Goal: Contribute content: Contribute content

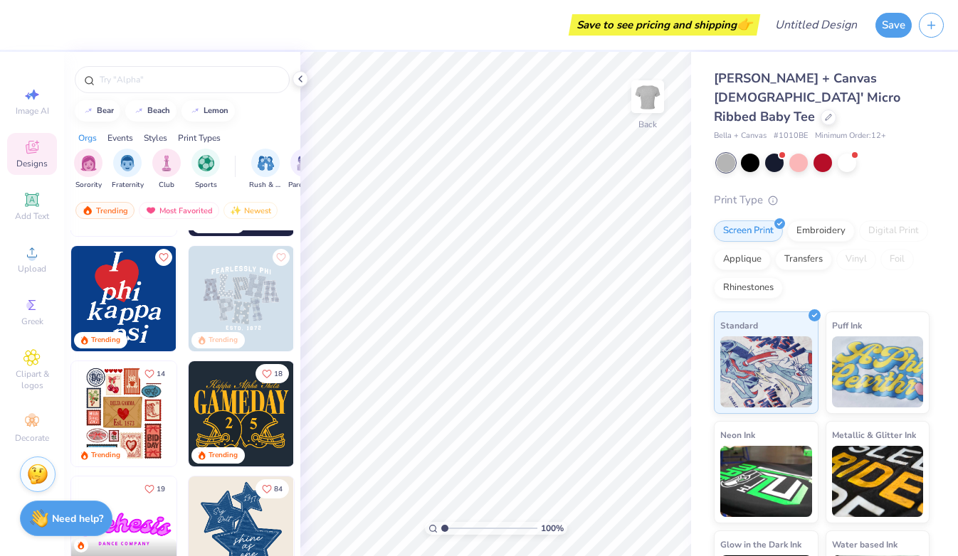
scroll to position [447, 0]
click at [107, 307] on img at bounding box center [123, 297] width 105 height 105
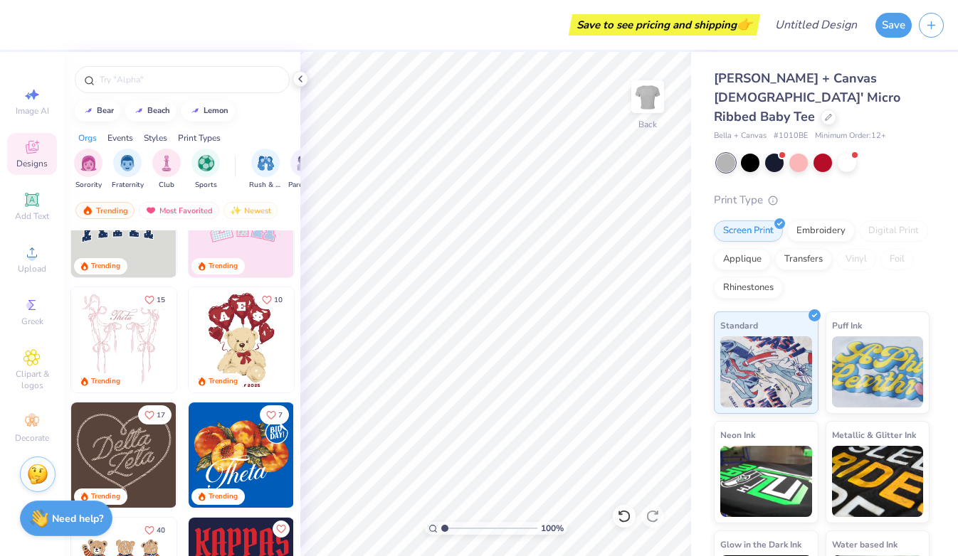
scroll to position [0, 0]
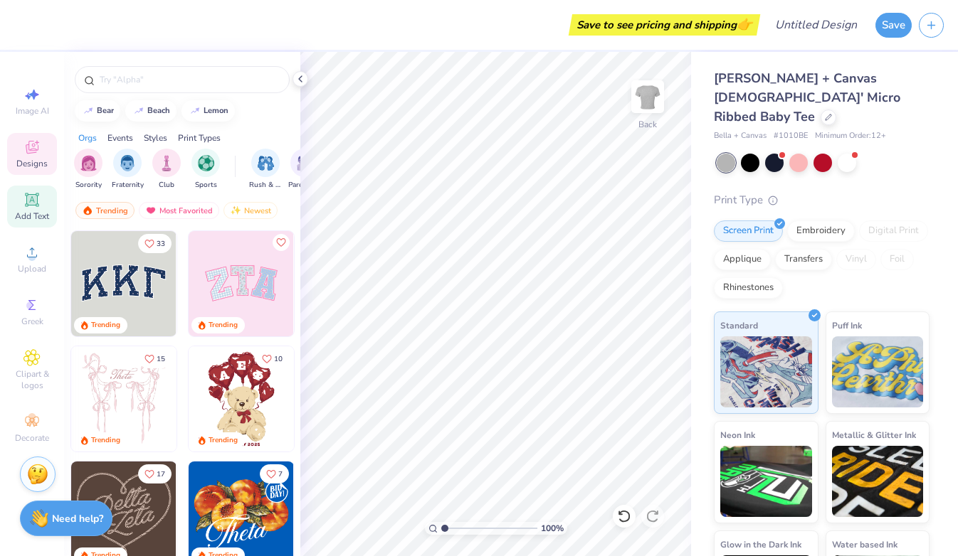
click at [44, 215] on span "Add Text" at bounding box center [32, 216] width 34 height 11
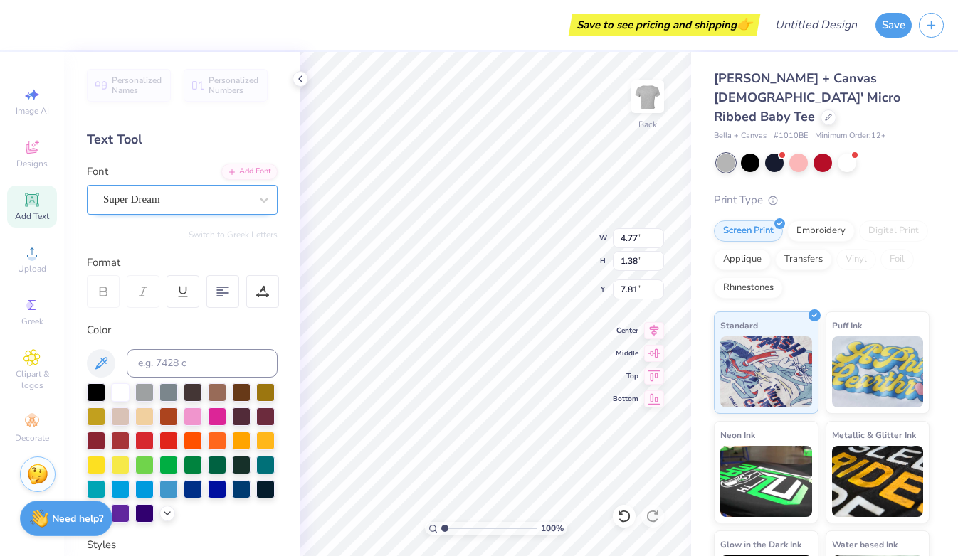
click at [217, 201] on div "Super Dream" at bounding box center [176, 200] width 149 height 22
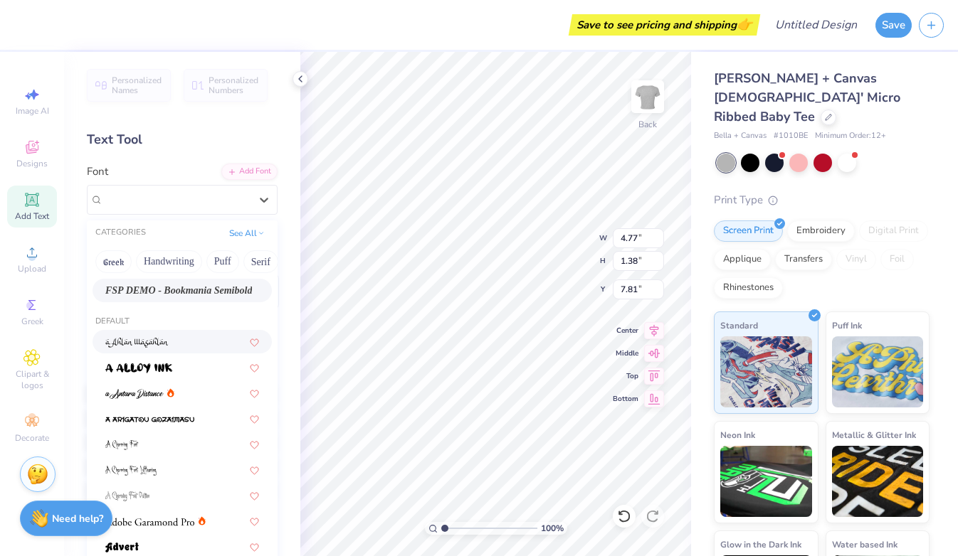
scroll to position [24, 0]
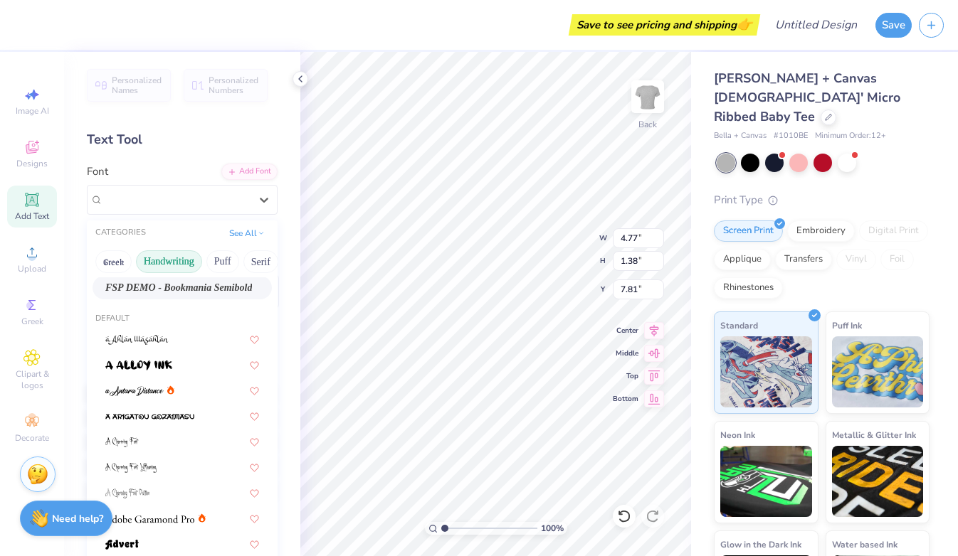
click at [177, 264] on button "Handwriting" at bounding box center [169, 261] width 66 height 23
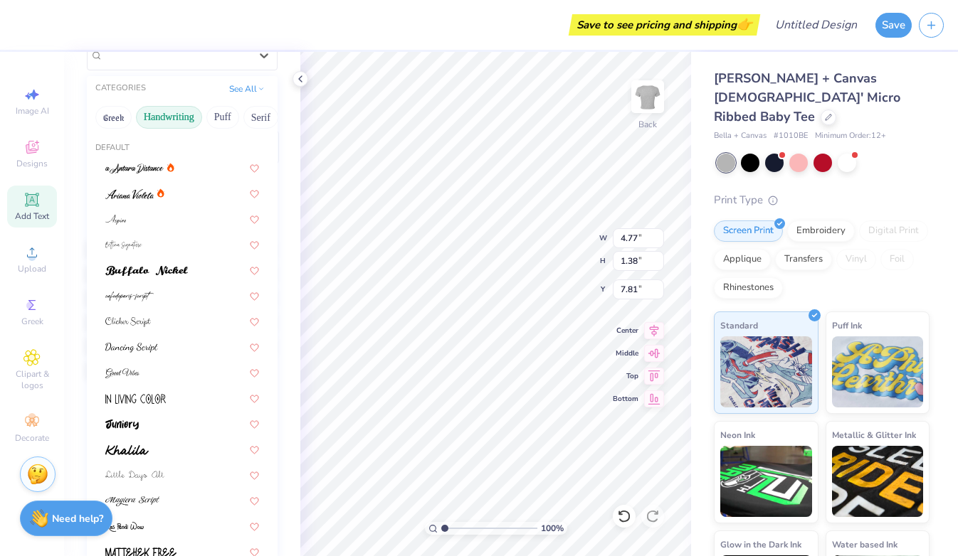
scroll to position [0, 0]
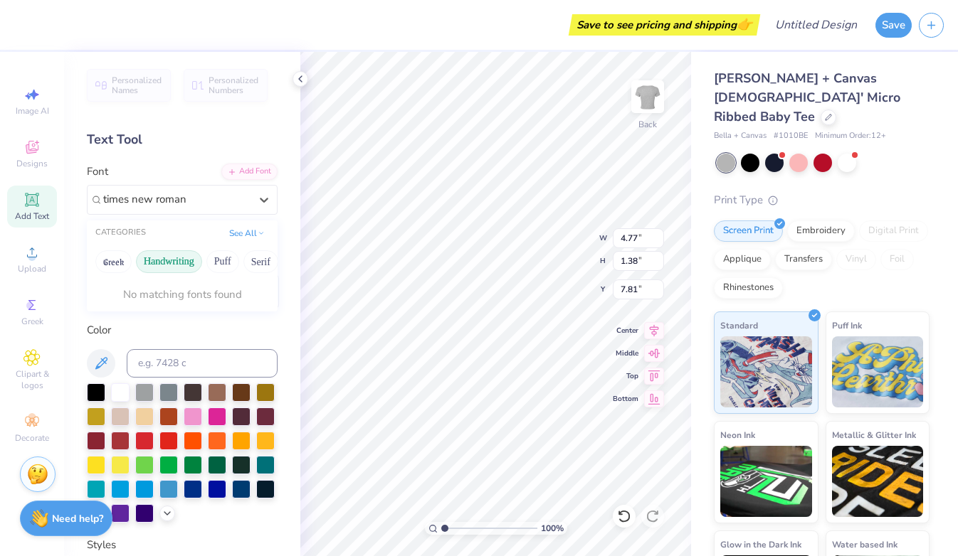
type input "times new roman"
click at [239, 195] on div at bounding box center [176, 200] width 149 height 22
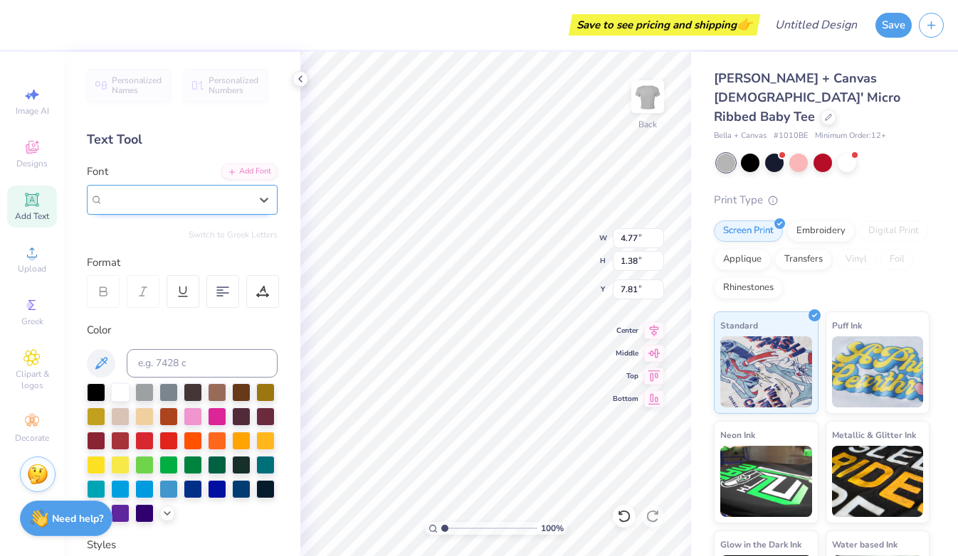
click at [240, 195] on div "Super Dream" at bounding box center [176, 199] width 147 height 16
click at [234, 257] on button "Puff" at bounding box center [222, 261] width 33 height 23
click at [251, 260] on button "Serif" at bounding box center [260, 261] width 35 height 23
click at [193, 319] on div "Times New Roman" at bounding box center [182, 311] width 154 height 15
type input "times"
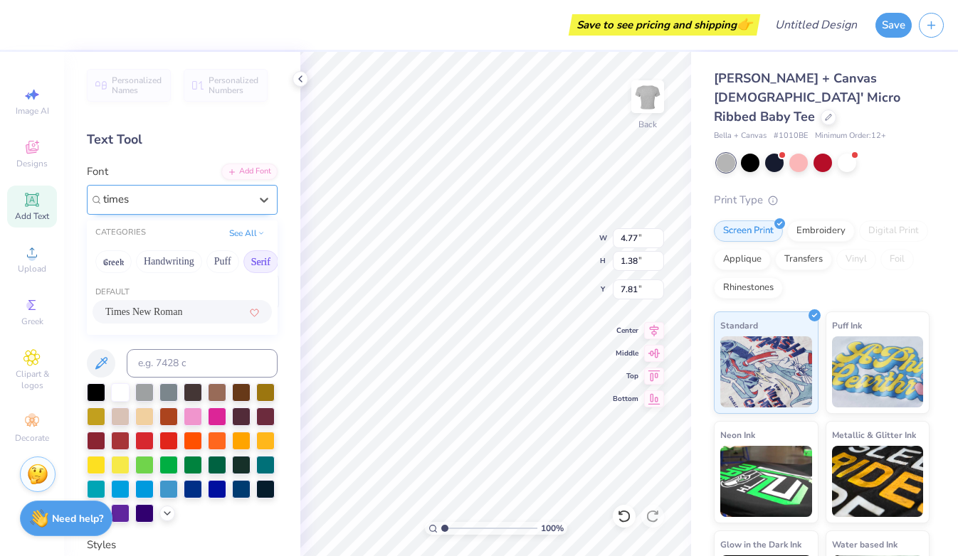
type input "4.98"
type input "1.32"
type input "7.72"
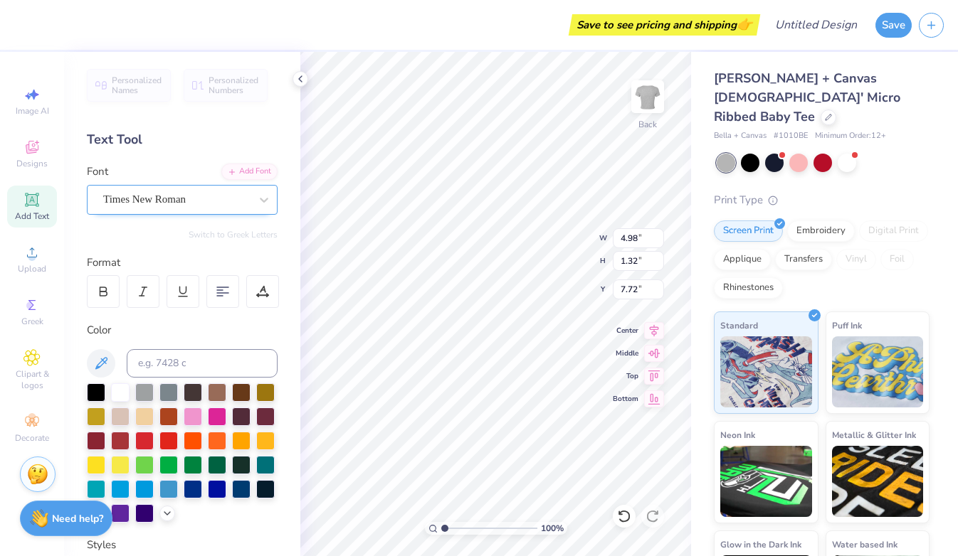
type input "7.84"
type textarea "the fortune you seek is in another cookie."
type input "3.71"
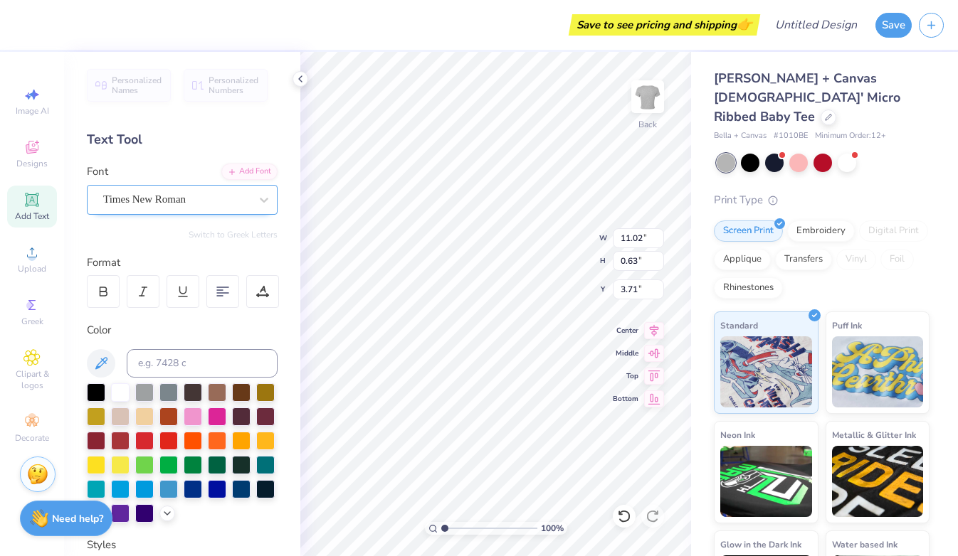
type textarea "the fortune you seek is in another cookie."
type input "0.64"
click at [659, 258] on input "0.64" at bounding box center [638, 261] width 51 height 20
type input "5.57"
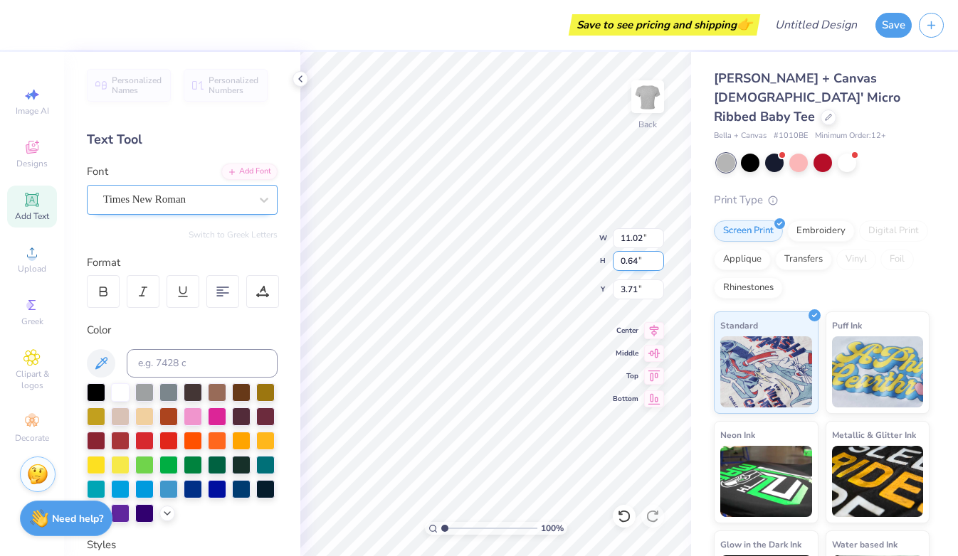
type input "3.31"
click at [659, 258] on input "0.65" at bounding box center [638, 261] width 51 height 20
click at [659, 258] on input "0.66" at bounding box center [638, 261] width 51 height 20
click at [659, 258] on input "0.67" at bounding box center [638, 261] width 51 height 20
click at [659, 258] on input "0.68" at bounding box center [638, 261] width 51 height 20
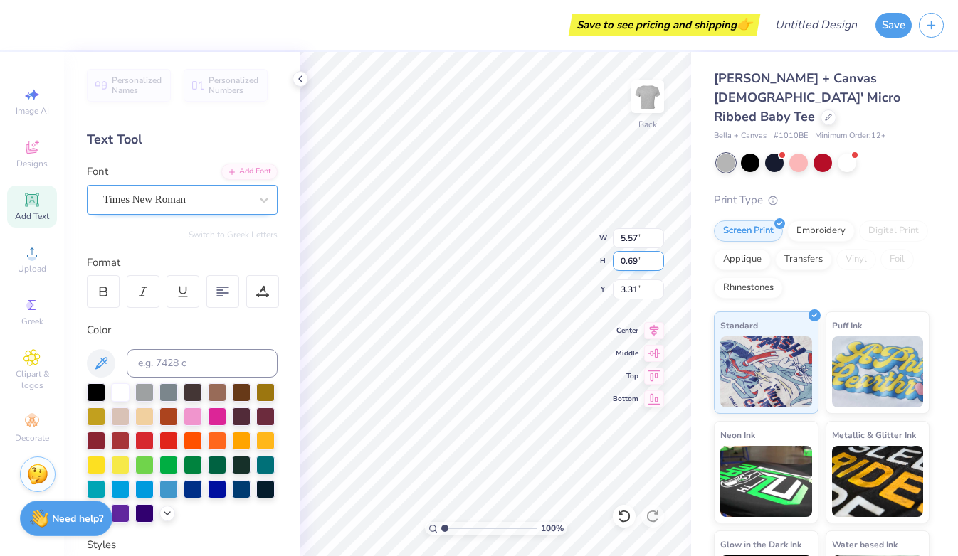
click at [659, 258] on input "0.69" at bounding box center [638, 261] width 51 height 20
type input "0.7"
click at [659, 258] on input "0.7" at bounding box center [638, 261] width 51 height 20
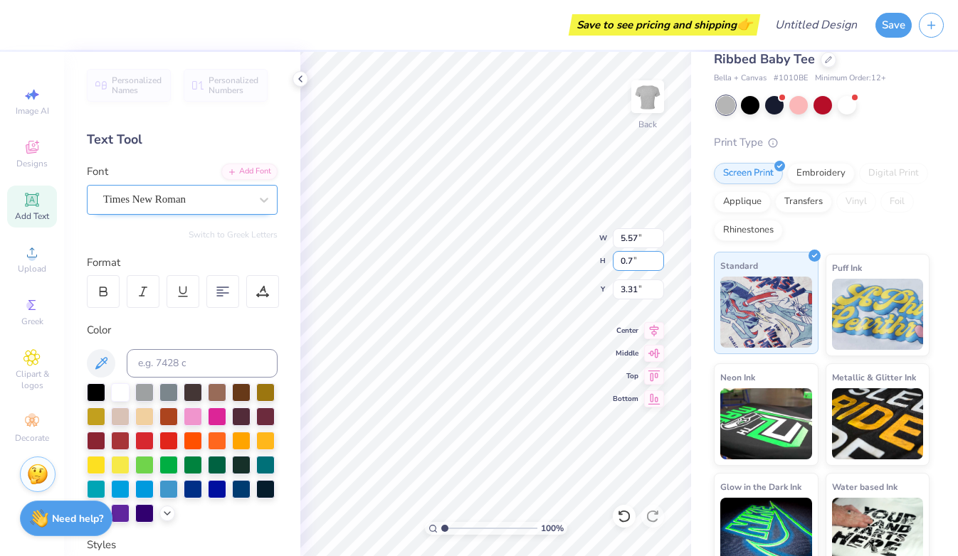
scroll to position [58, 0]
click at [756, 95] on div at bounding box center [750, 104] width 18 height 18
type input "2.99"
type input "0.70"
type input "3.61"
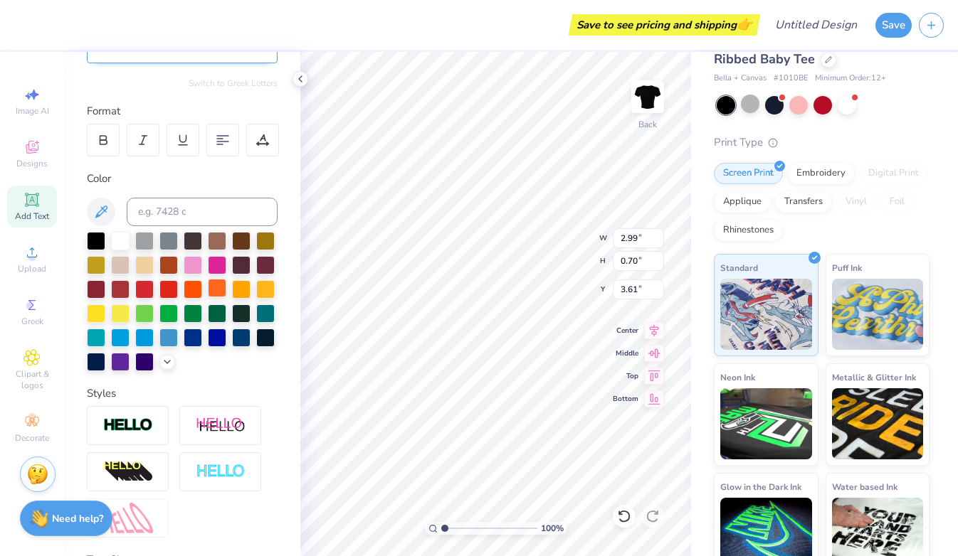
scroll to position [270, 0]
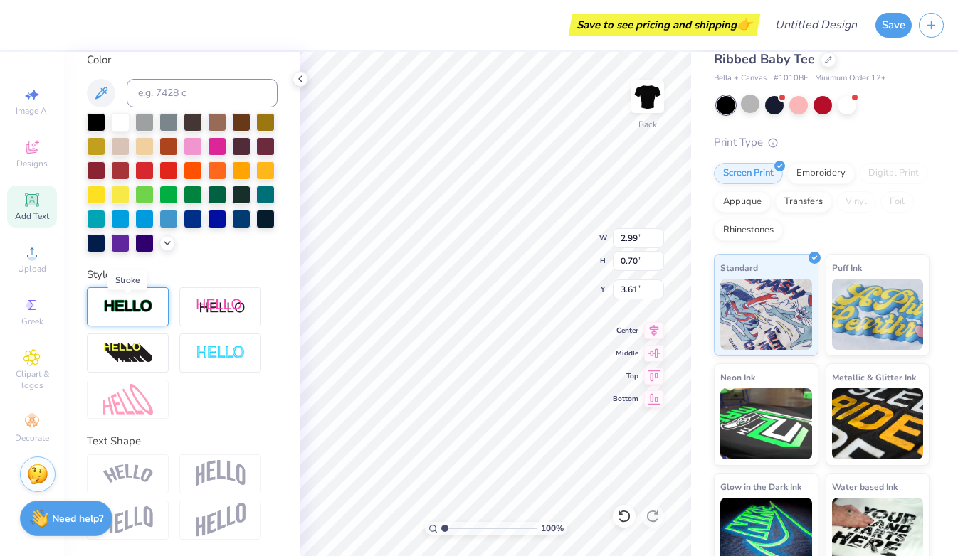
click at [143, 307] on img at bounding box center [128, 307] width 50 height 16
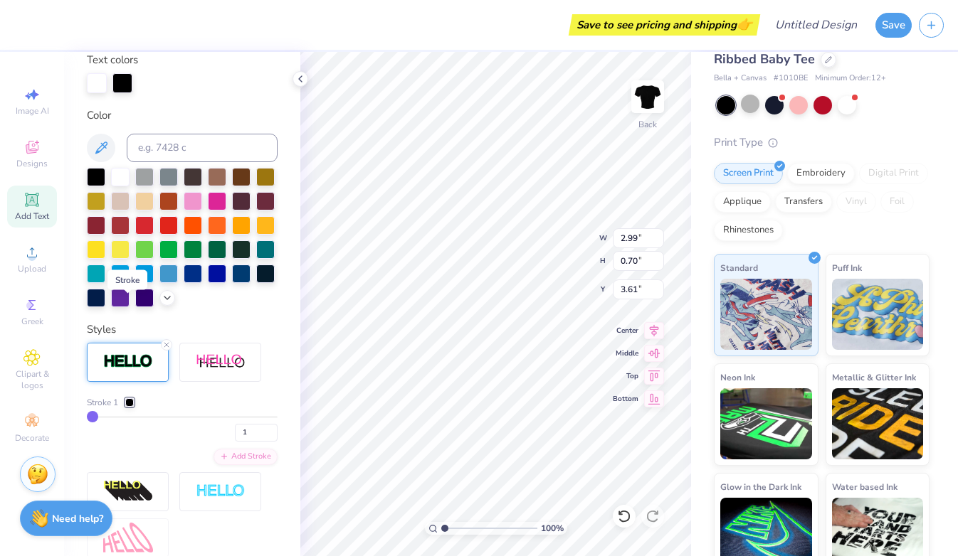
scroll to position [326, 0]
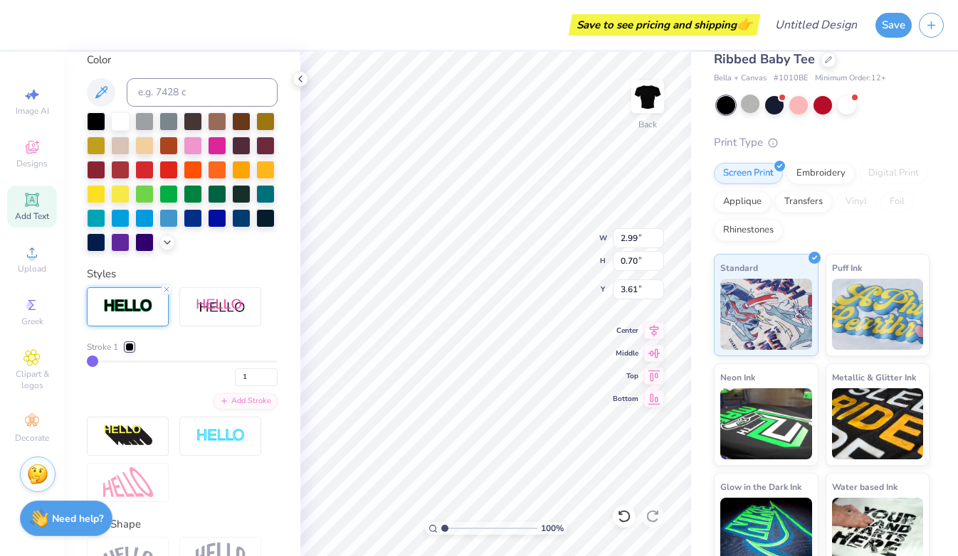
type input "3"
type input "15"
type input "30"
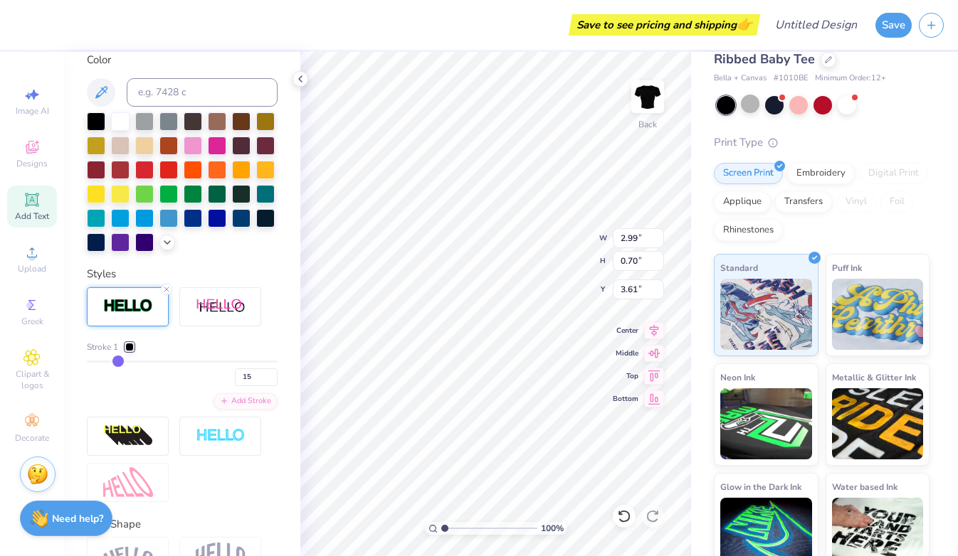
type input "30"
type input "45"
type input "54"
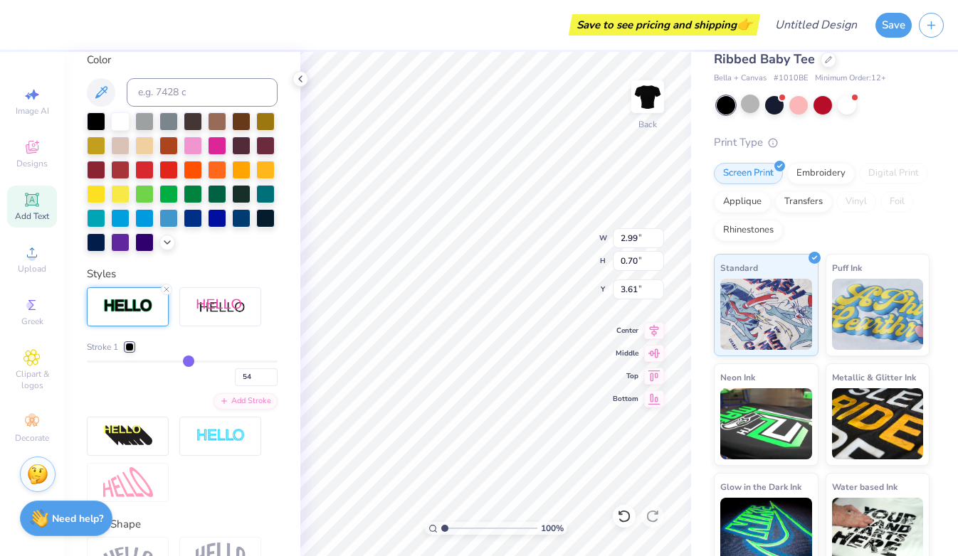
type input "58"
type input "60"
type input "62"
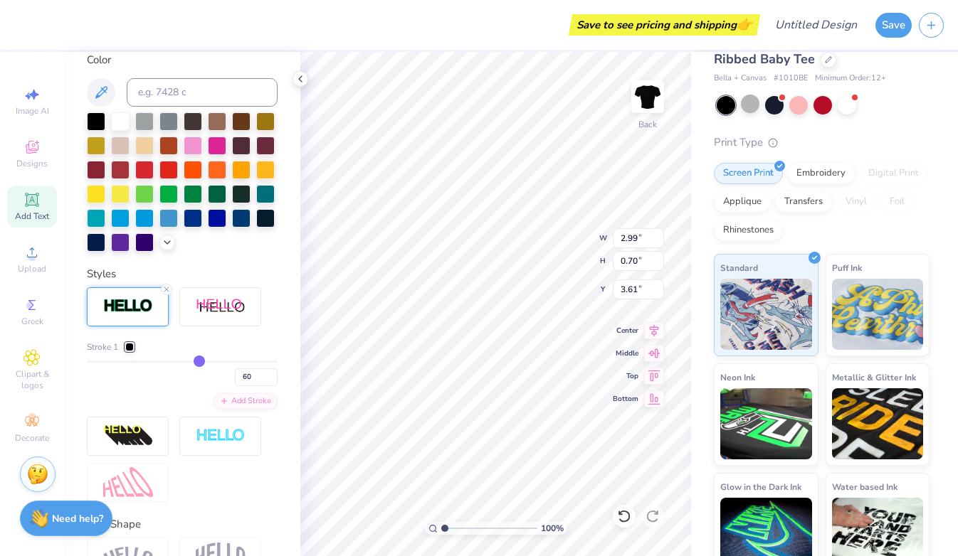
type input "62"
type input "63"
type input "64"
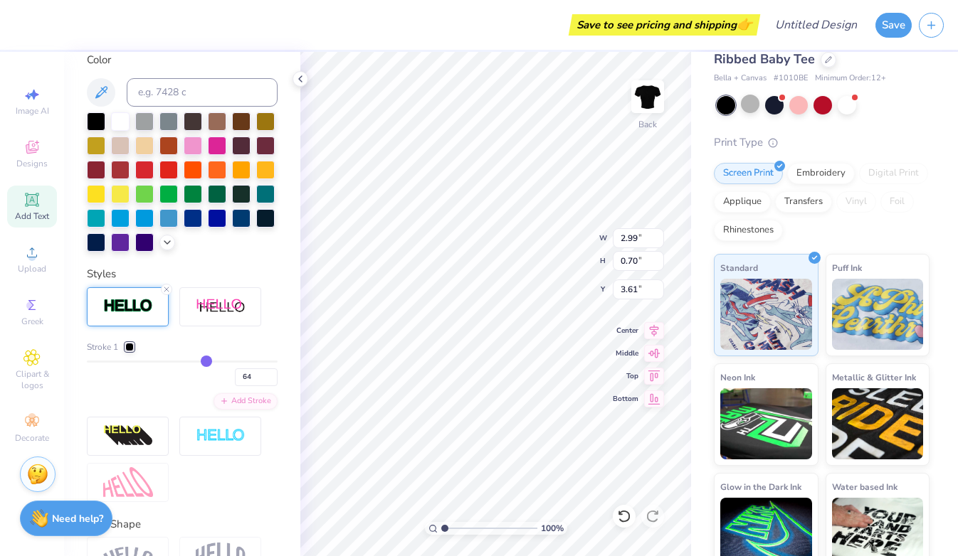
type input "65"
type input "66"
type input "67"
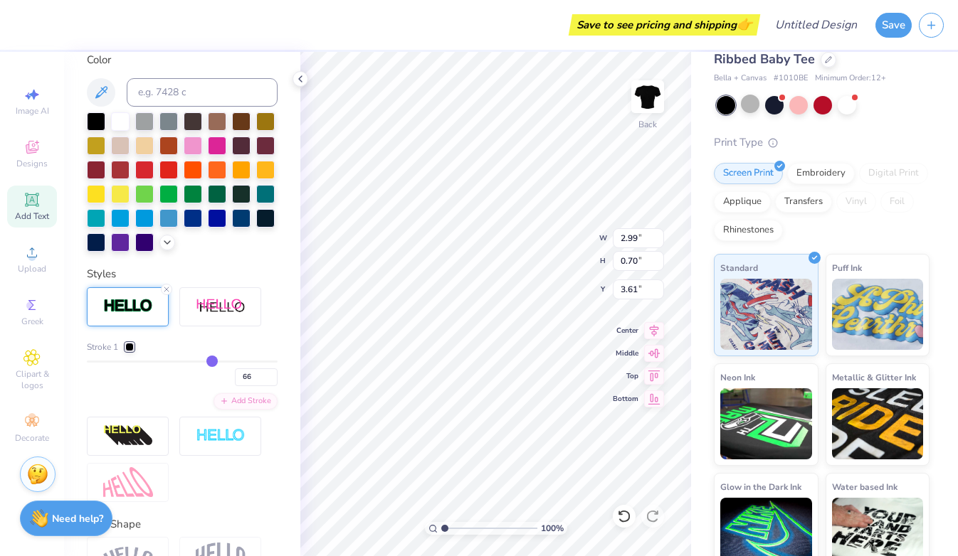
type input "67"
type input "68"
type input "67"
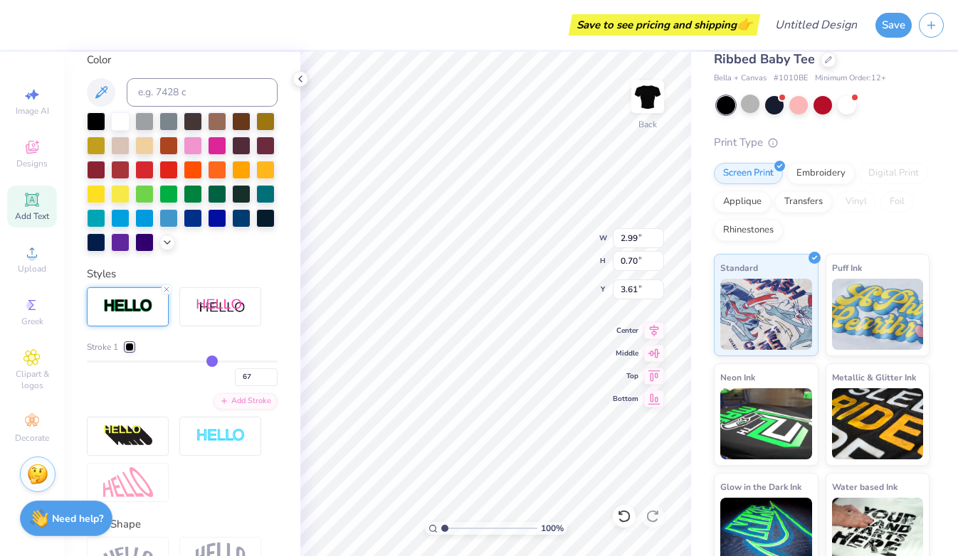
type input "66"
drag, startPoint x: 90, startPoint y: 355, endPoint x: 211, endPoint y: 360, distance: 120.3
type input "66"
click at [211, 361] on input "range" at bounding box center [182, 362] width 191 height 2
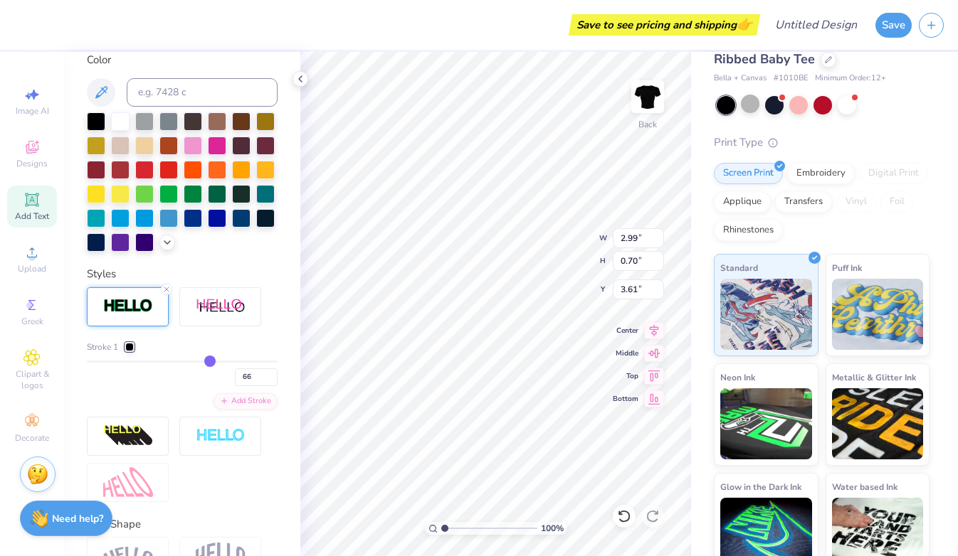
type input "3.30"
type input "1.11"
type input "3.43"
type input "67"
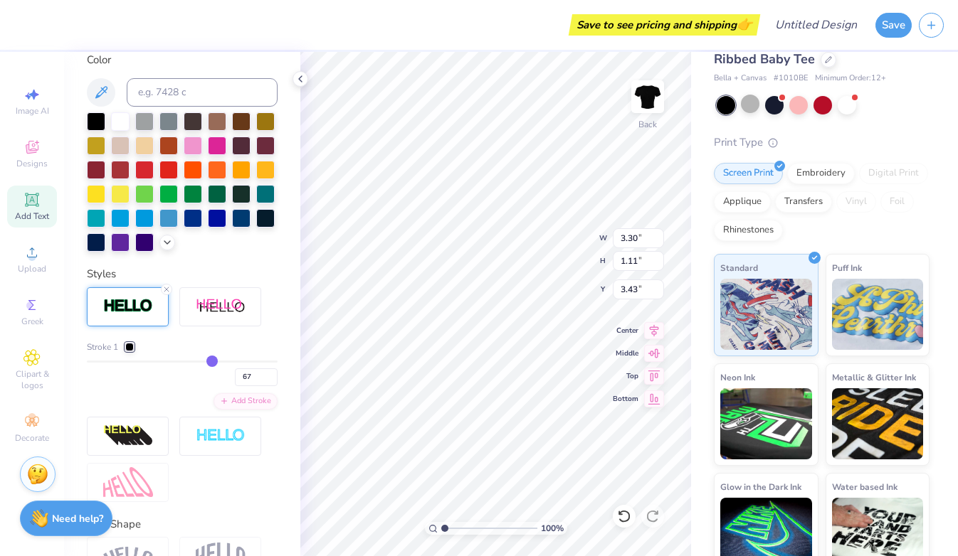
type input "68"
type input "73"
type input "78"
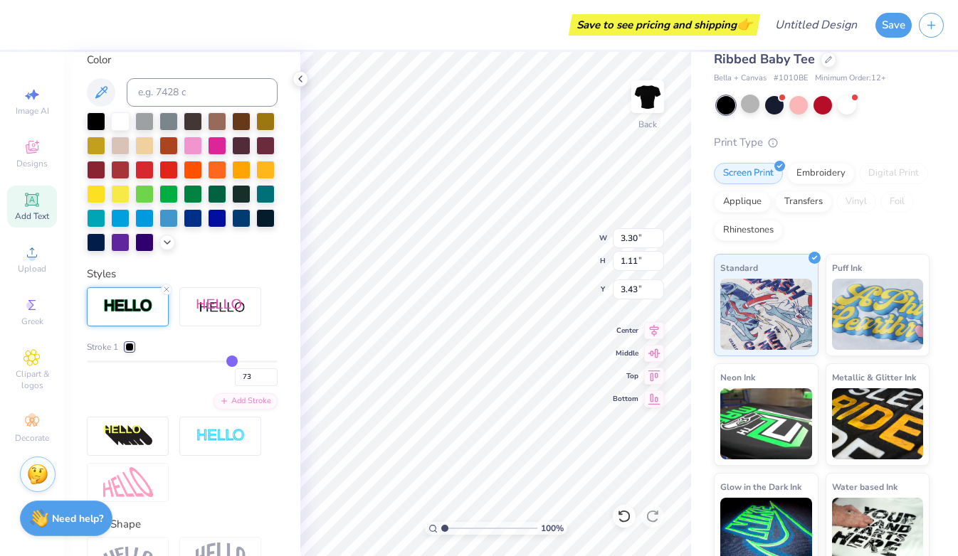
type input "78"
type input "81"
type input "82"
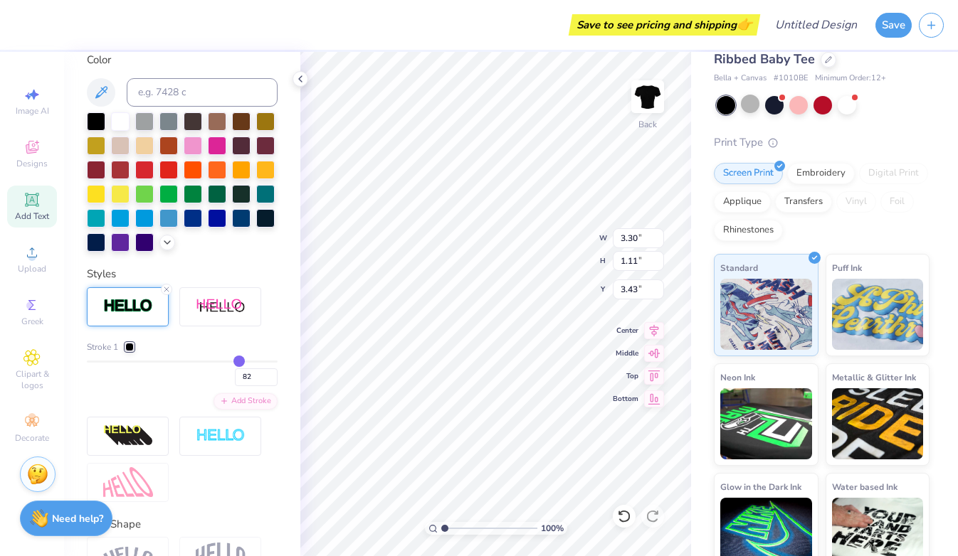
type input "82"
click at [239, 361] on input "range" at bounding box center [182, 362] width 191 height 2
type input "3.38"
type input "1.19"
type input "3.38"
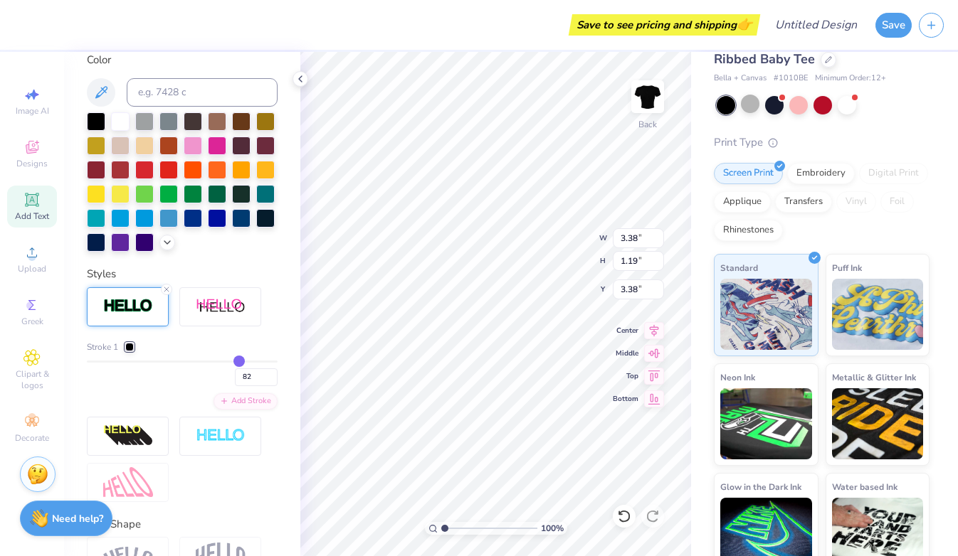
type input "71"
type input "21"
type input "1"
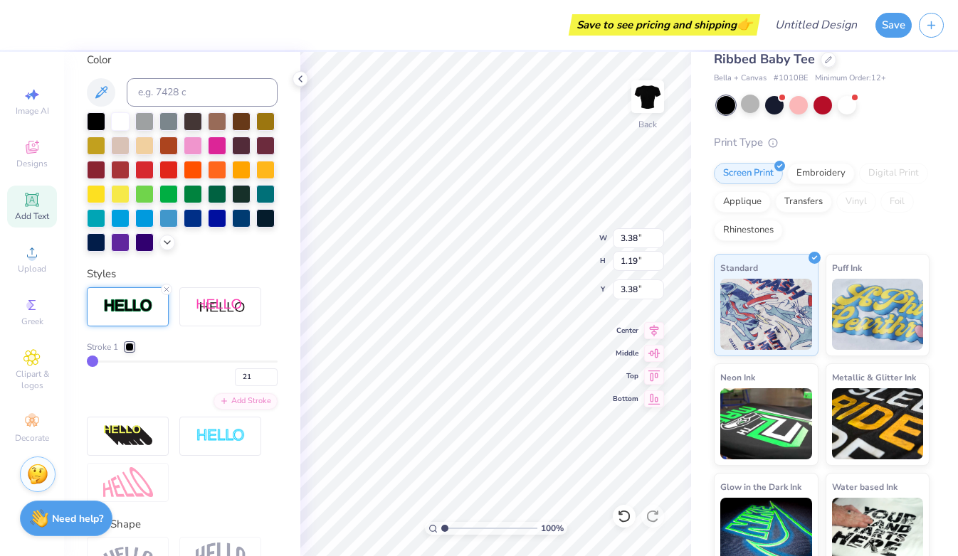
type input "1"
drag, startPoint x: 238, startPoint y: 360, endPoint x: -21, endPoint y: 356, distance: 259.0
type input "1"
click at [87, 361] on input "range" at bounding box center [182, 362] width 191 height 2
type input "2.99"
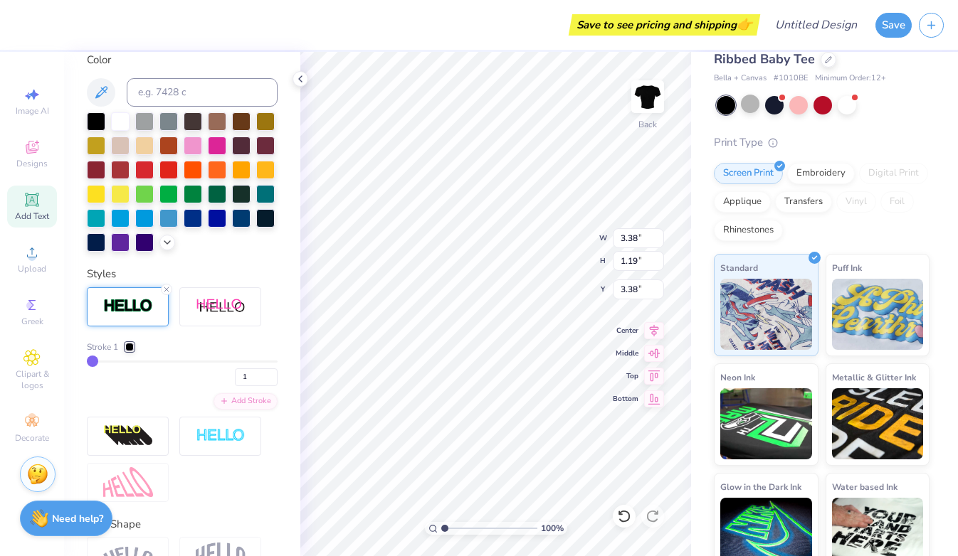
type input "0.70"
type input "3.61"
click at [167, 290] on line at bounding box center [166, 289] width 4 height 4
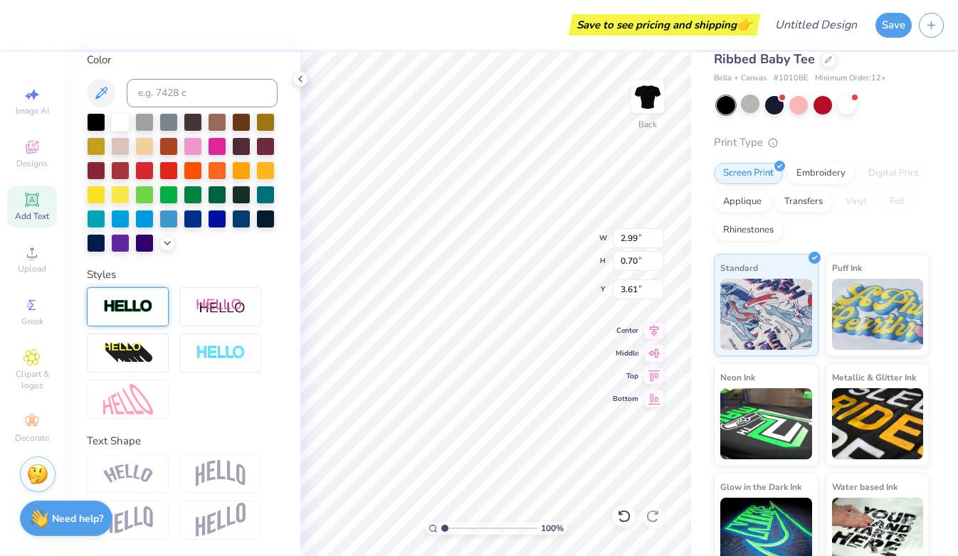
scroll to position [1, 4]
type input "5.21"
type input "1.22"
type input "3.04"
type input "6.81"
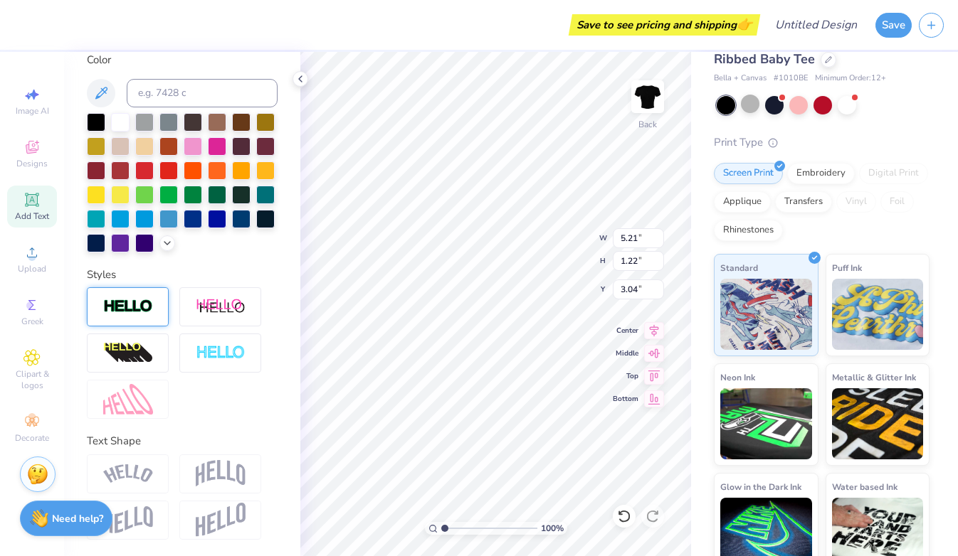
type input "1.59"
type input "3.00"
type textarea "the fortune you seek is in another cookie."
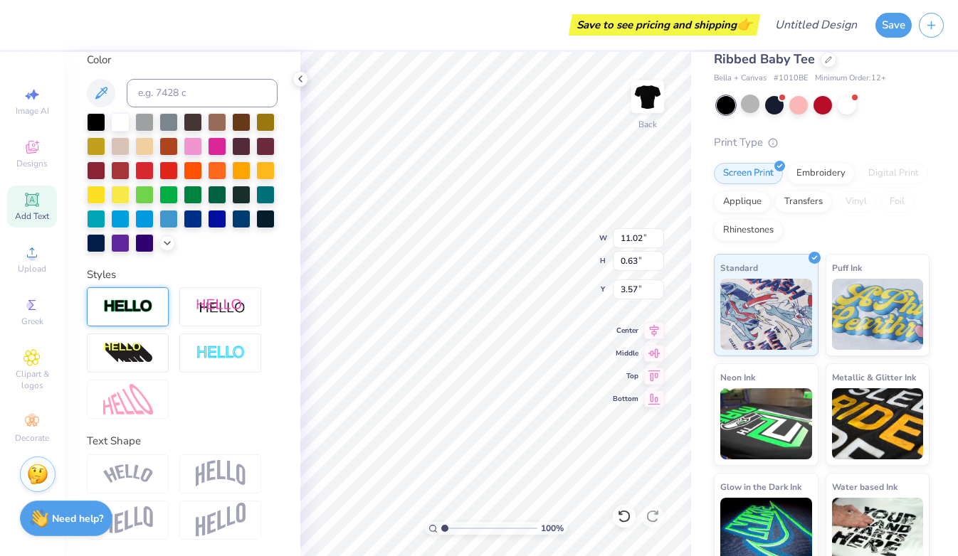
type input "3.00"
type input "2.69"
click at [615, 251] on div "100 % Back W 11.02 11.02 " H 0.63 0.63 " Y 2.69 2.69 " Center Middle Top Bottom" at bounding box center [495, 304] width 391 height 504
click at [780, 95] on div at bounding box center [774, 104] width 18 height 18
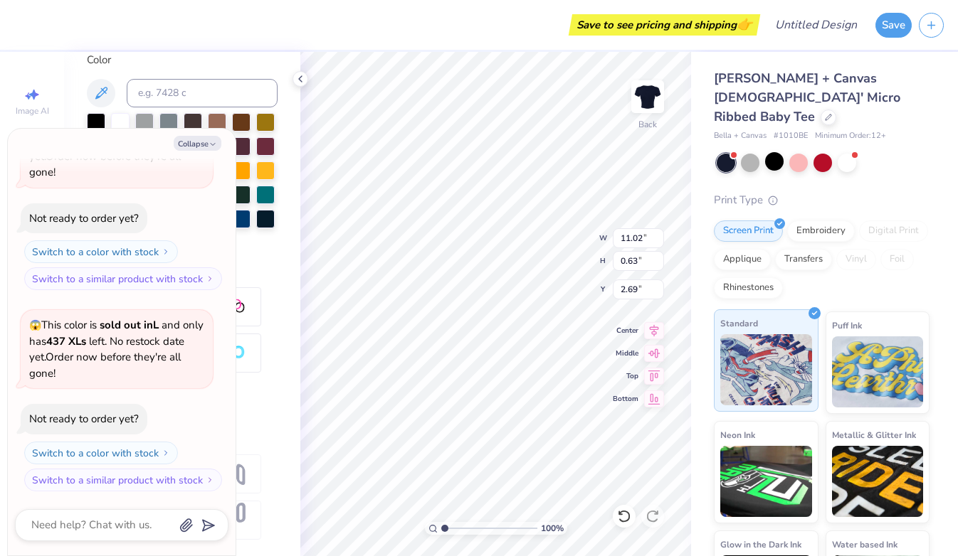
scroll to position [58, 0]
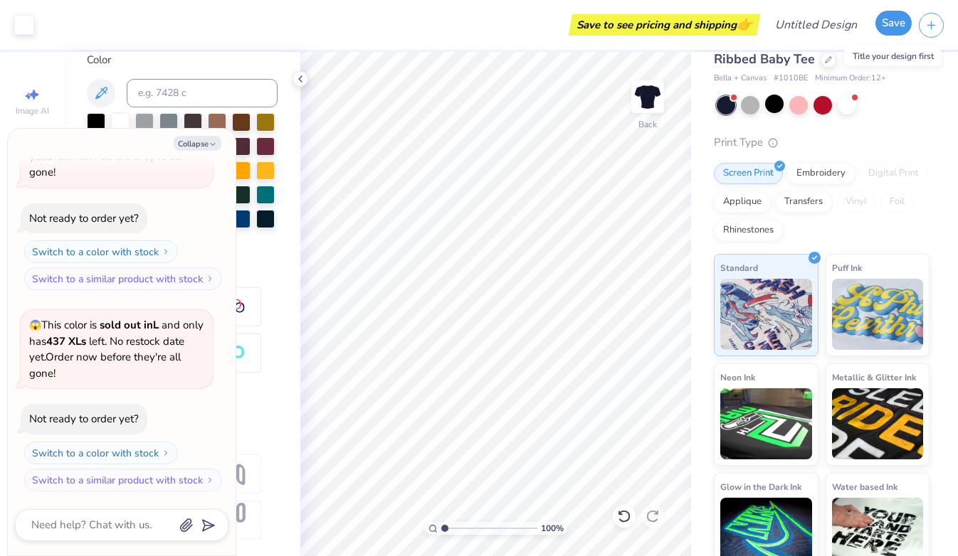
click at [894, 31] on button "Save" at bounding box center [893, 23] width 36 height 25
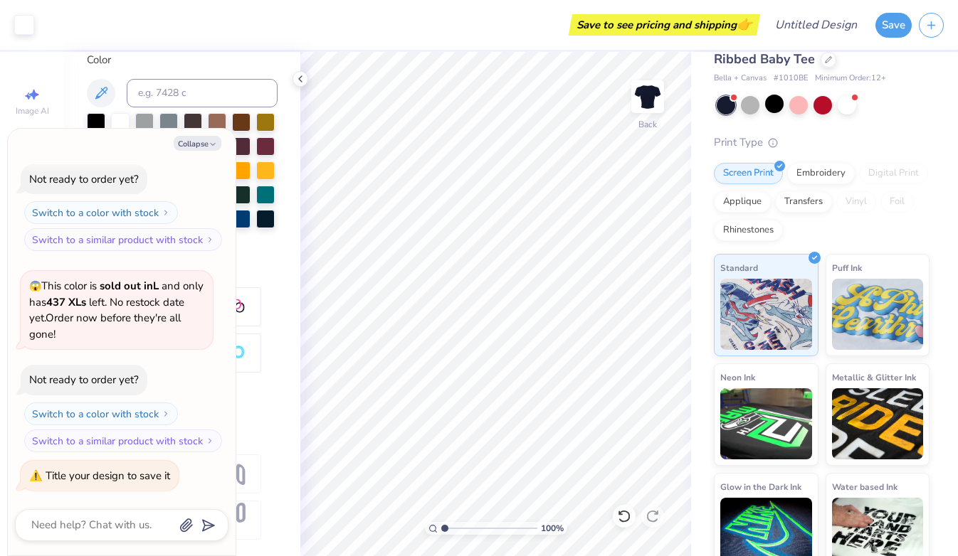
click at [255, 407] on div at bounding box center [182, 353] width 191 height 132
click at [203, 144] on button "Collapse" at bounding box center [198, 143] width 48 height 15
type textarea "x"
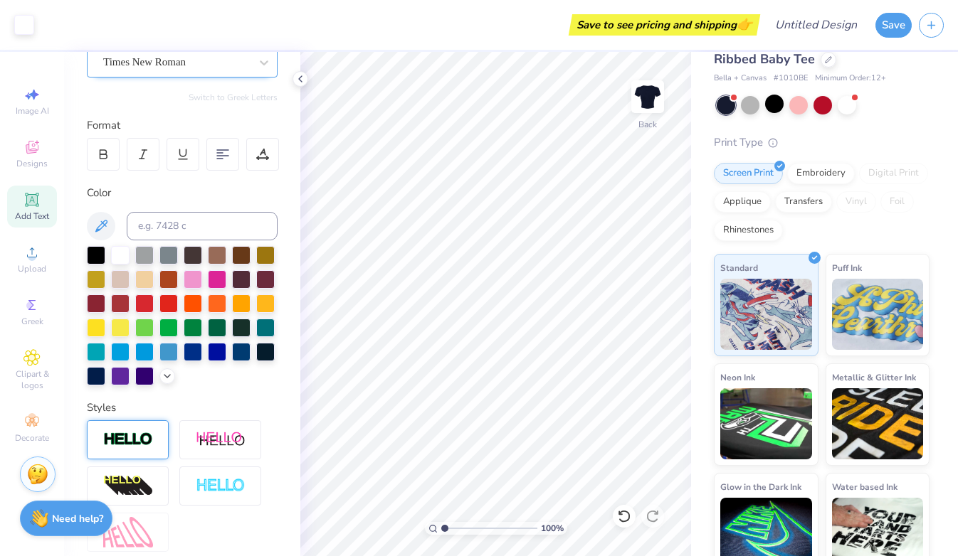
scroll to position [0, 0]
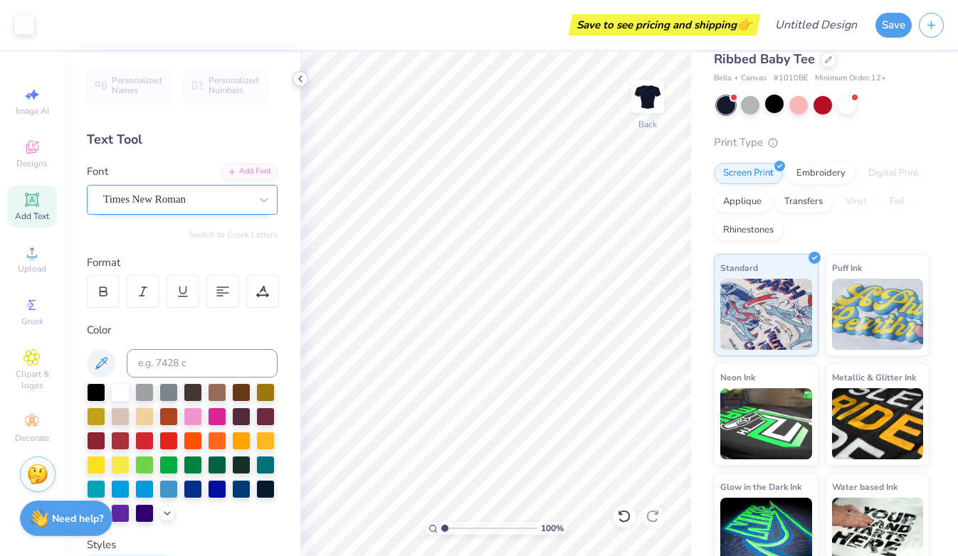
click at [301, 74] on icon at bounding box center [300, 78] width 11 height 11
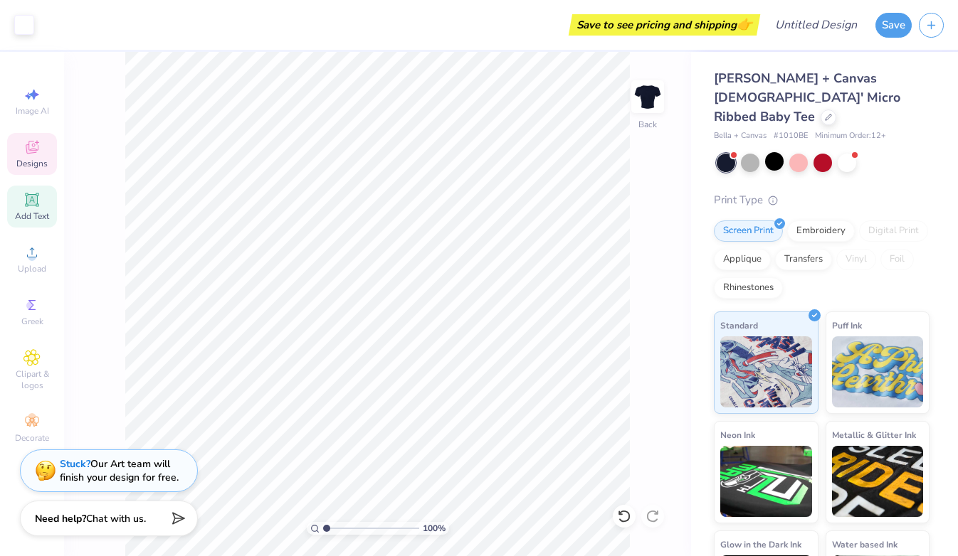
click at [30, 140] on icon at bounding box center [31, 147] width 17 height 17
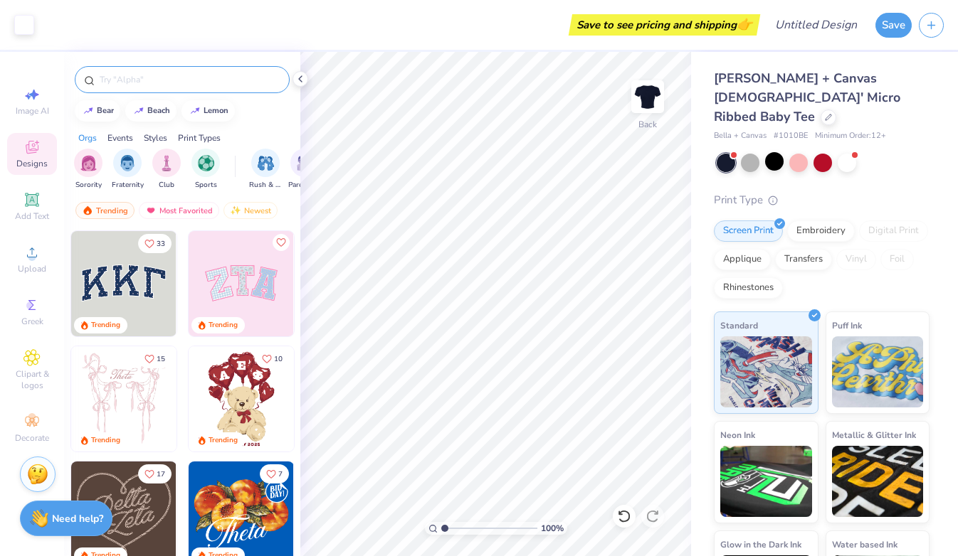
click at [114, 84] on input "text" at bounding box center [189, 80] width 182 height 14
type input "fortune cookie"
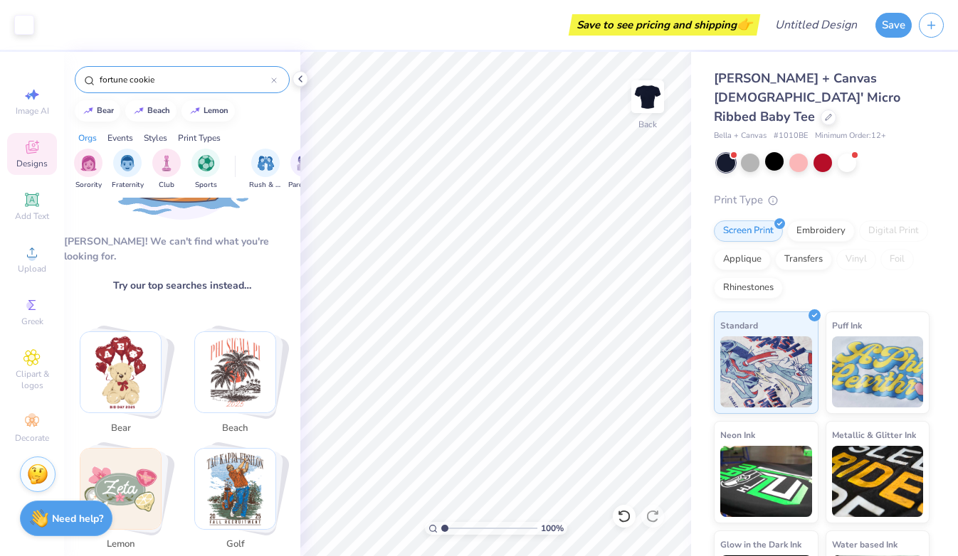
scroll to position [154, 0]
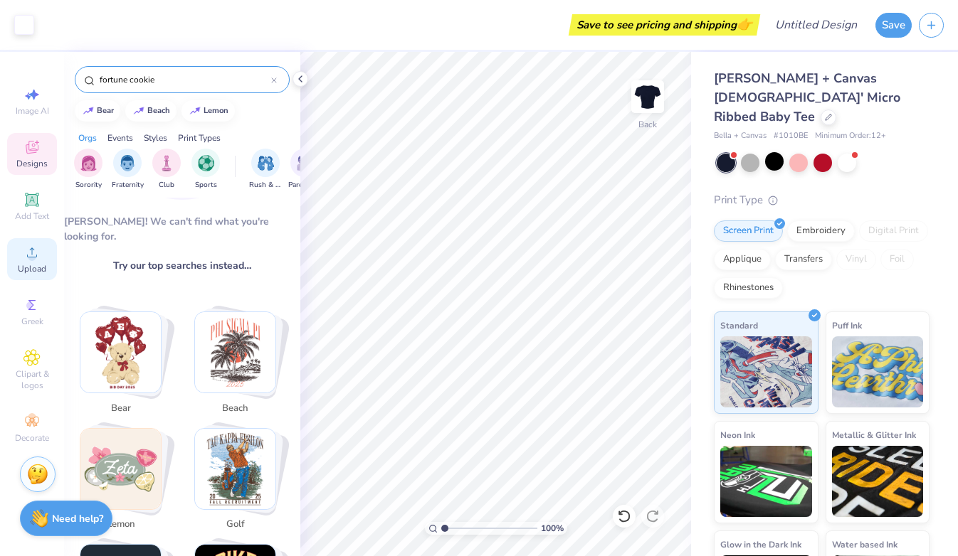
click at [20, 257] on div "Upload" at bounding box center [32, 259] width 50 height 42
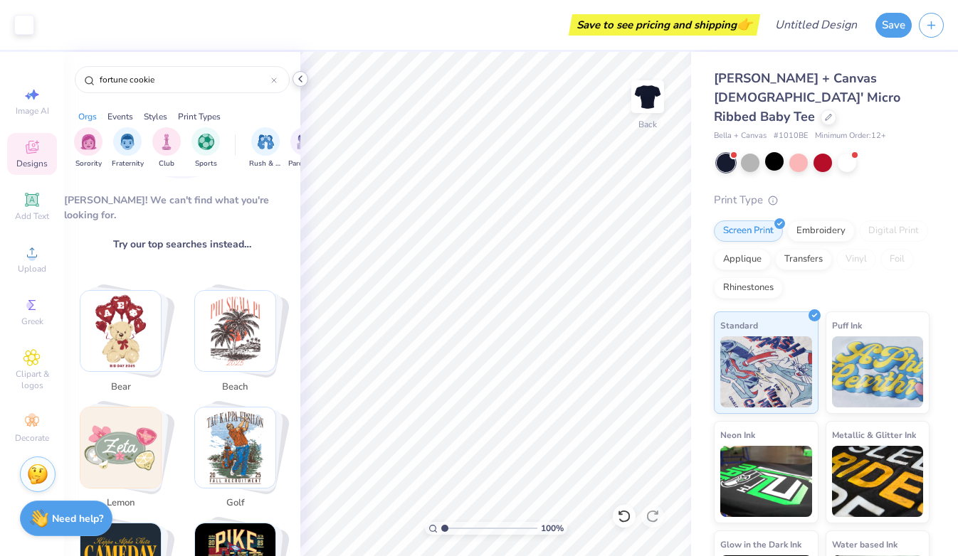
click at [302, 78] on icon at bounding box center [300, 78] width 11 height 11
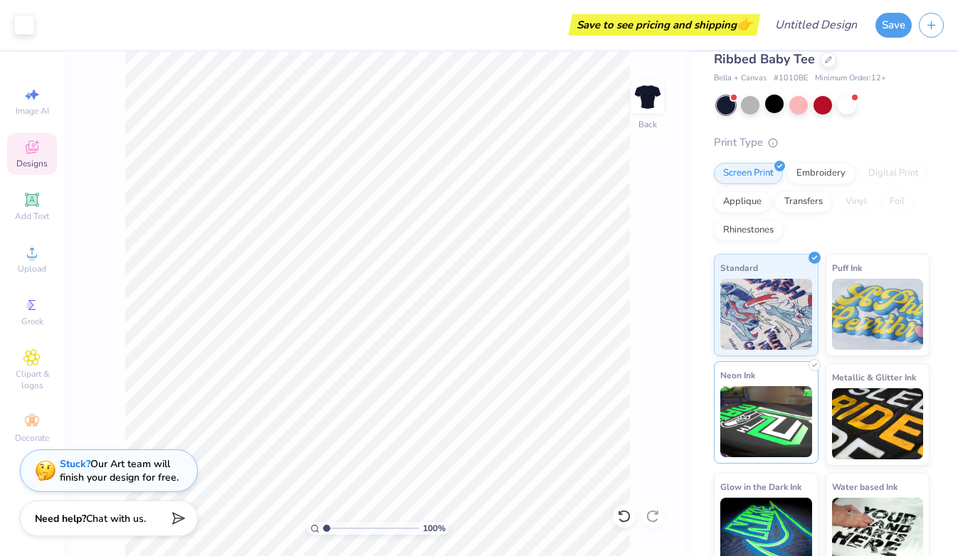
scroll to position [0, 0]
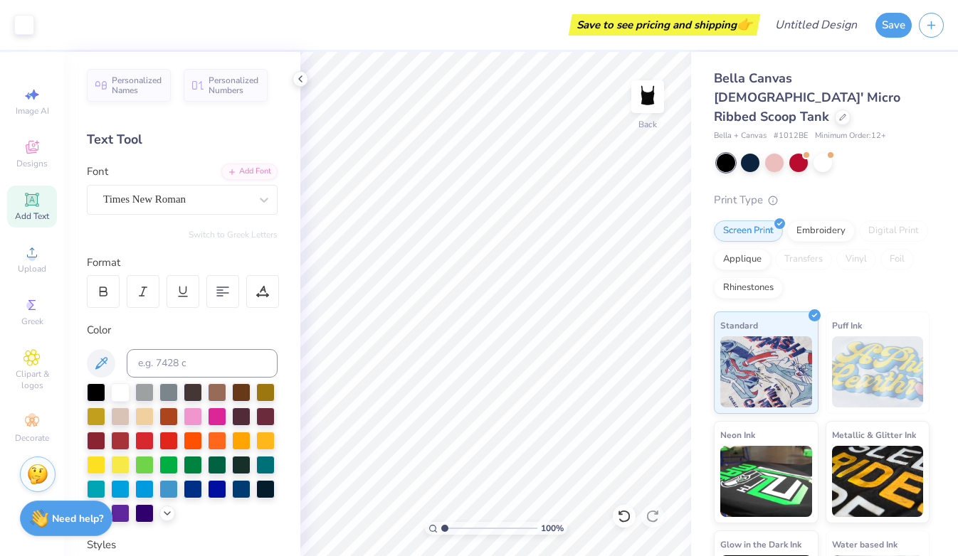
scroll to position [270, 0]
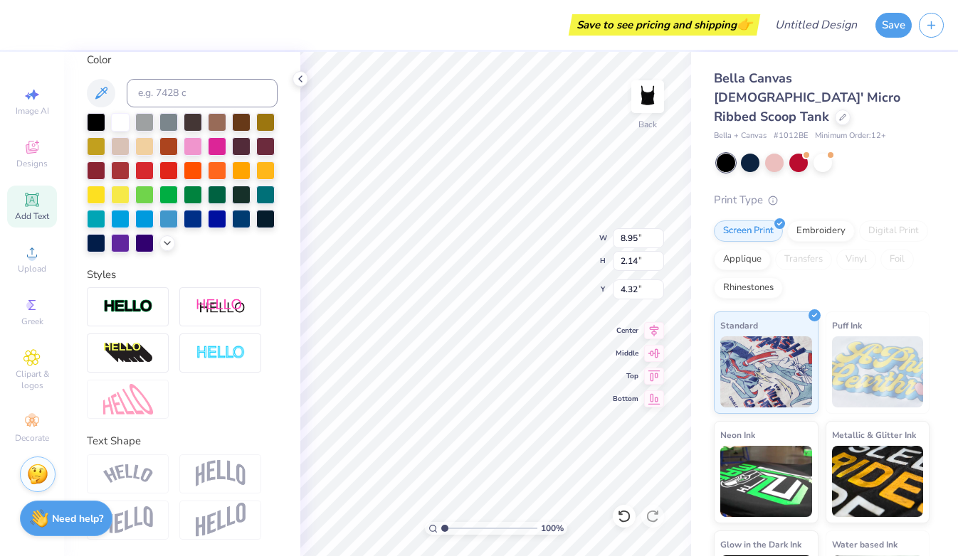
type input "7.41"
type input "1.77"
type input "2.00"
type input "6.97"
type input "1.66"
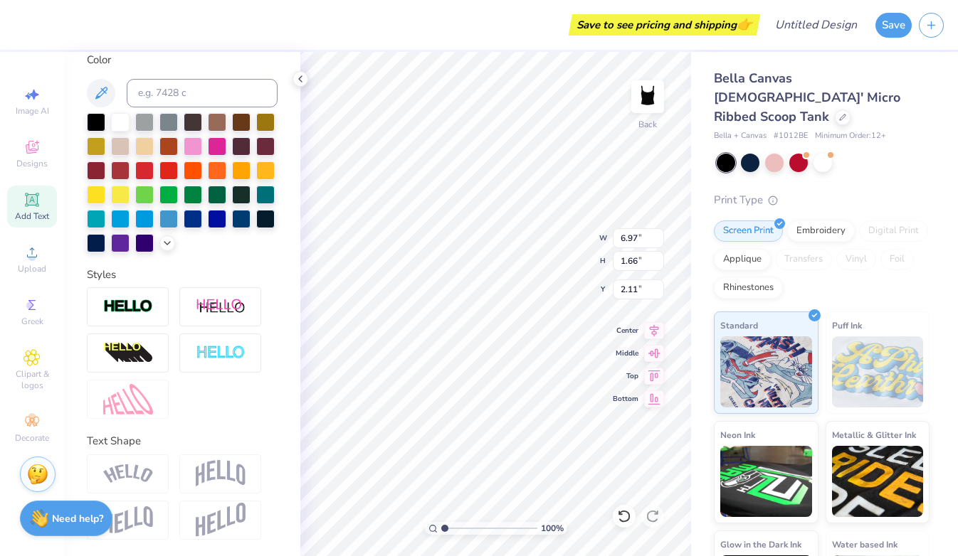
type input "2.11"
